Goal: Information Seeking & Learning: Learn about a topic

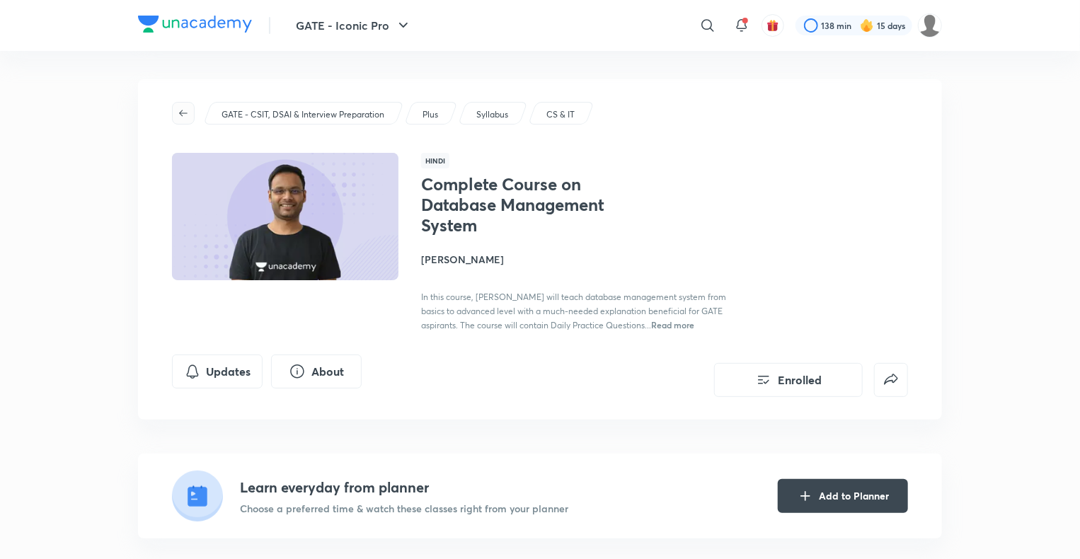
click at [189, 117] on span "button" at bounding box center [183, 113] width 21 height 11
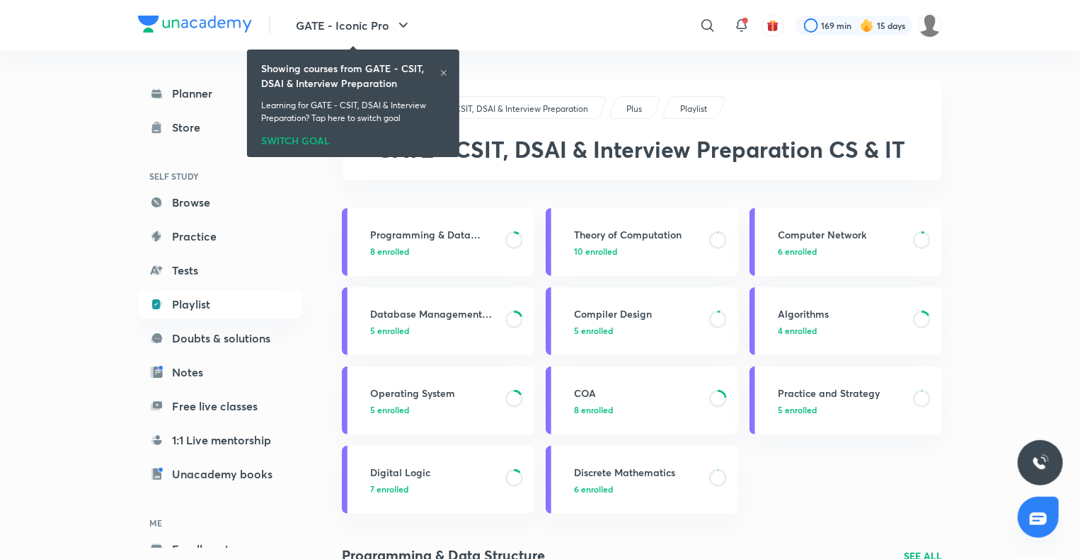
click at [441, 69] on div "Showing courses from GATE - CSIT, DSAI & Interview Preparation Learning for GAT…" at bounding box center [353, 103] width 201 height 102
click at [441, 69] on icon at bounding box center [444, 73] width 8 height 8
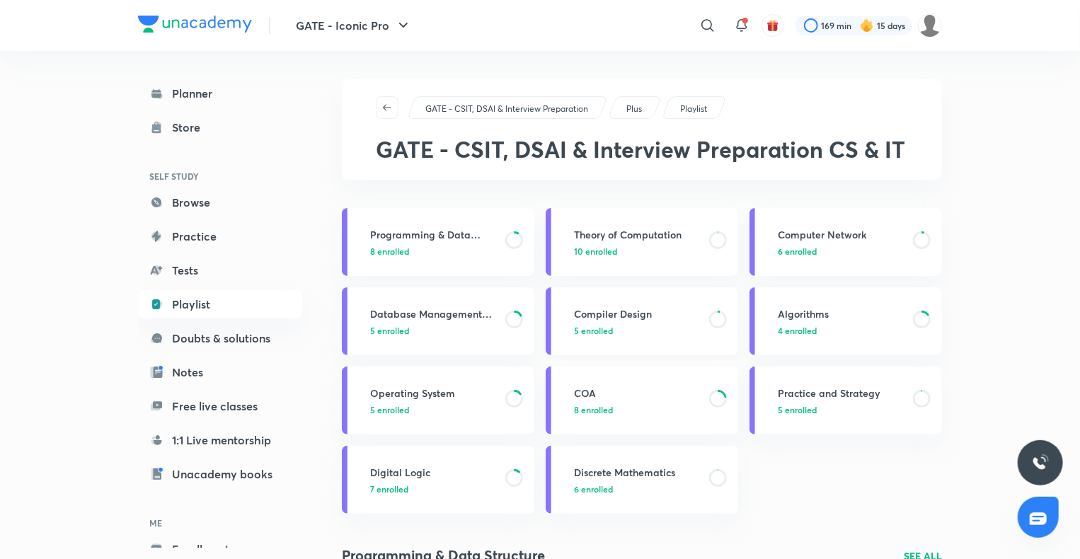
click at [657, 321] on div "Compiler Design 5 enrolled" at bounding box center [652, 322] width 156 height 30
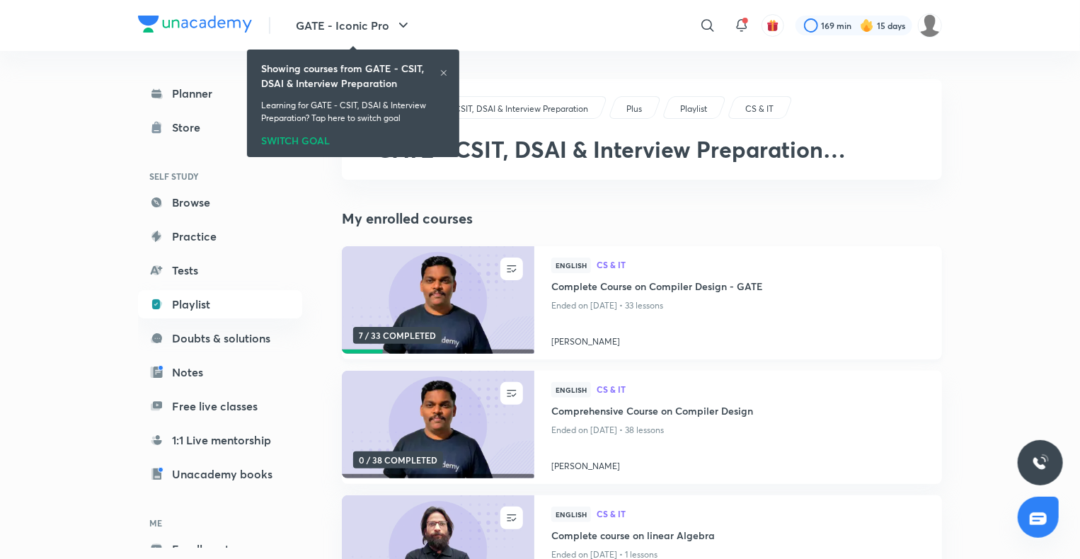
click at [649, 288] on h4 "Complete Course on Compiler Design - GATE" at bounding box center [738, 288] width 374 height 18
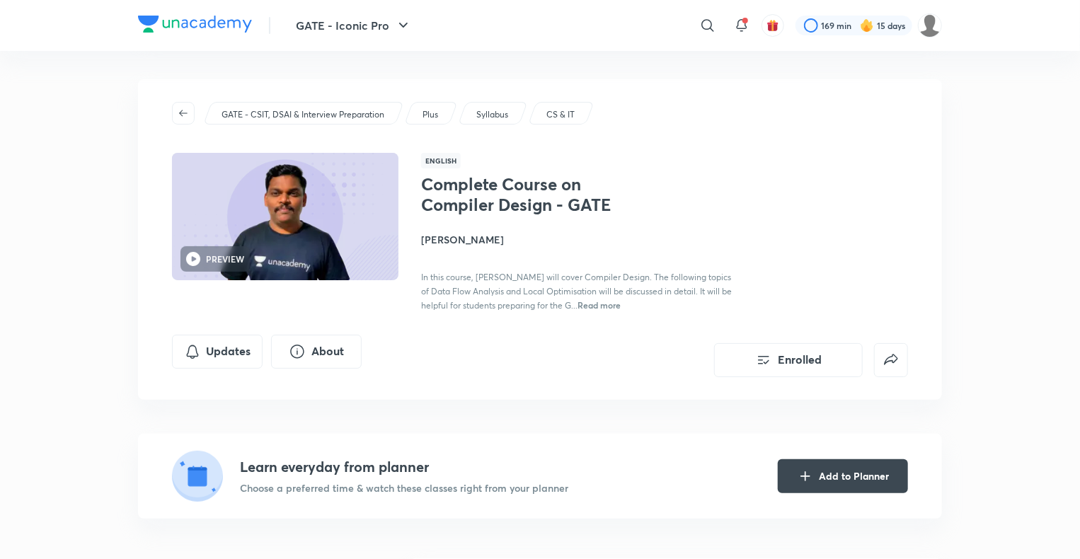
click at [649, 288] on span "In this course, [PERSON_NAME] will cover Compiler Design. The following topics …" at bounding box center [576, 291] width 311 height 39
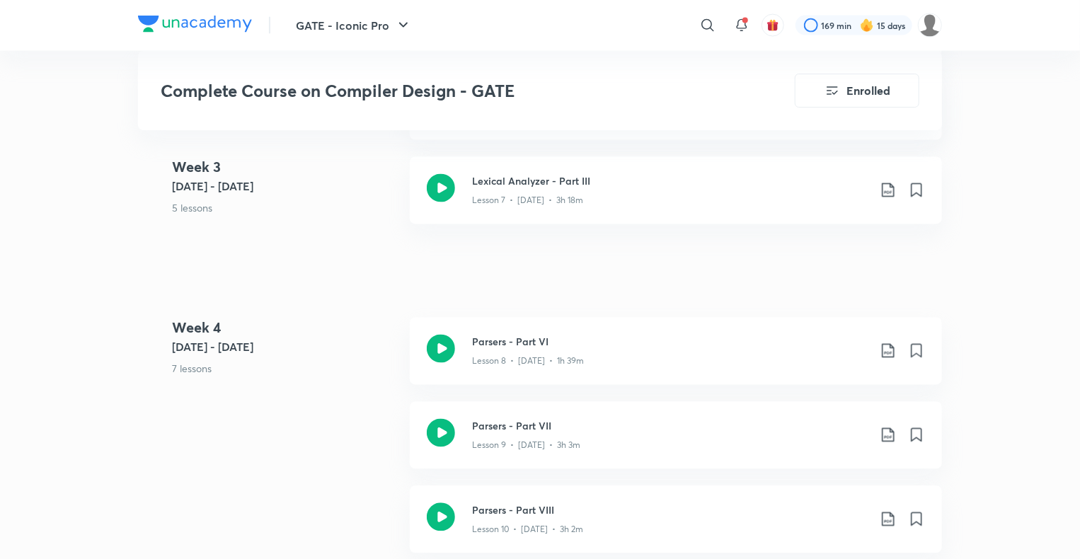
scroll to position [1221, 0]
click at [581, 178] on h3 "Lexical Analyzer - Part III" at bounding box center [670, 181] width 396 height 15
